Goal: Transaction & Acquisition: Purchase product/service

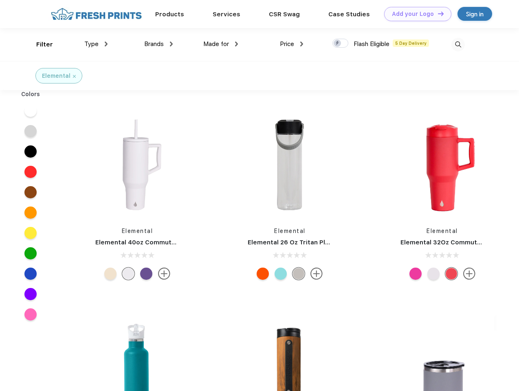
click at [415, 14] on link "Add your Logo Design Tool" at bounding box center [417, 14] width 67 height 14
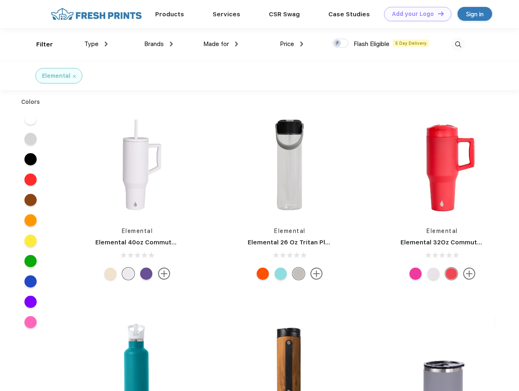
click at [0, 0] on div "Design Tool" at bounding box center [0, 0] width 0 height 0
click at [437, 13] on link "Add your Logo Design Tool" at bounding box center [417, 14] width 67 height 14
click at [39, 44] on div "Filter" at bounding box center [44, 44] width 17 height 9
click at [96, 44] on span "Type" at bounding box center [91, 43] width 14 height 7
click at [158, 44] on span "Brands" at bounding box center [154, 43] width 20 height 7
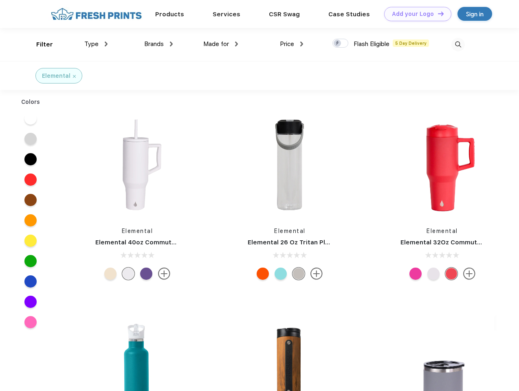
click at [221, 44] on span "Made for" at bounding box center [216, 43] width 26 height 7
click at [292, 44] on span "Price" at bounding box center [287, 43] width 14 height 7
click at [341, 44] on div at bounding box center [340, 43] width 16 height 9
click at [338, 44] on input "checkbox" at bounding box center [334, 40] width 5 height 5
click at [458, 44] on img at bounding box center [457, 44] width 13 height 13
